Goal: Browse casually

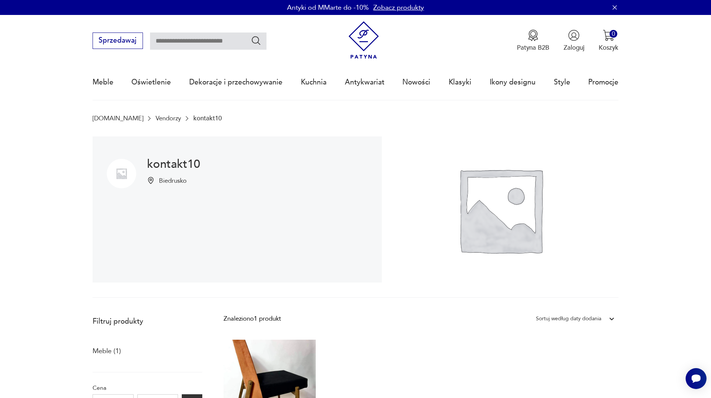
click at [355, 40] on img at bounding box center [364, 40] width 38 height 38
